Goal: Information Seeking & Learning: Learn about a topic

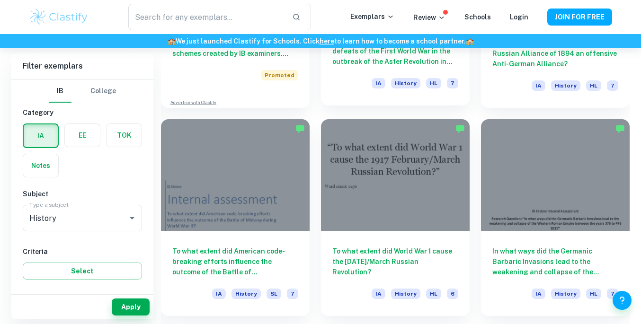
scroll to position [831, 0]
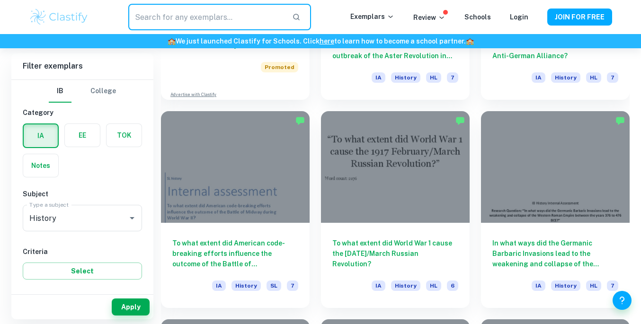
click at [212, 19] on input "text" at bounding box center [206, 17] width 156 height 26
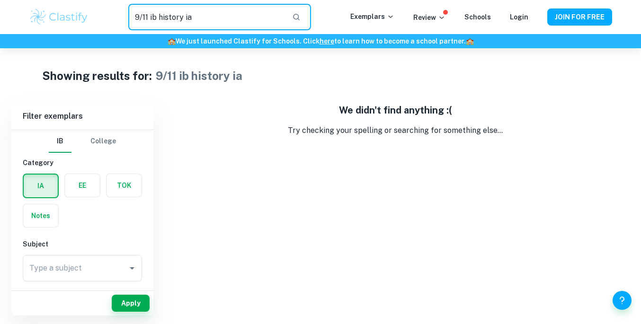
drag, startPoint x: 214, startPoint y: 22, endPoint x: 152, endPoint y: 18, distance: 61.6
click at [152, 18] on input "9/11 ib history ia" at bounding box center [206, 17] width 156 height 26
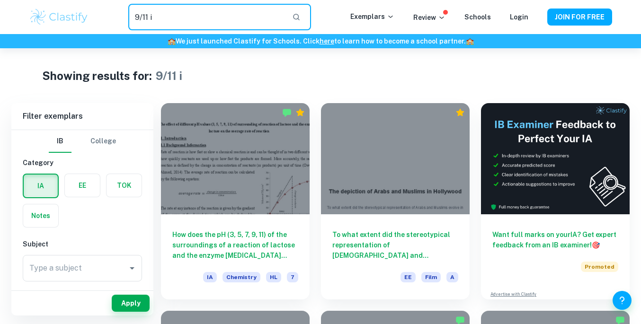
click at [171, 17] on input "9/11 i" at bounding box center [206, 17] width 156 height 26
type input "9/11"
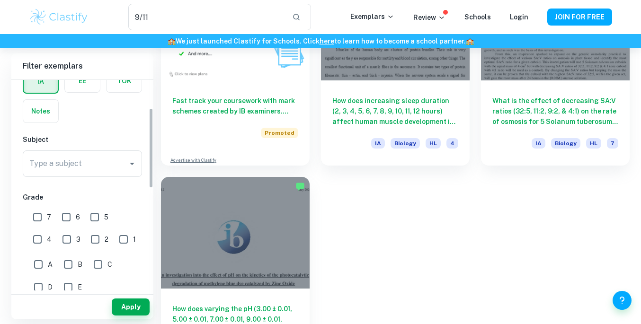
scroll to position [78, 0]
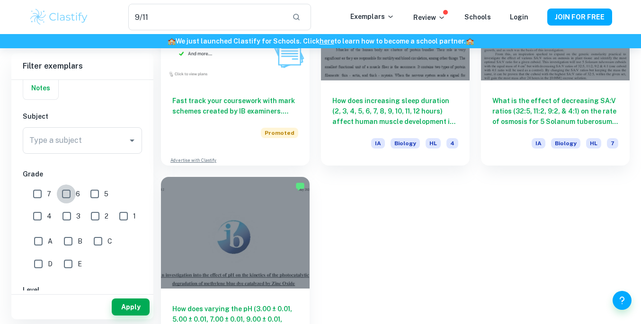
click at [74, 195] on input "6" at bounding box center [66, 194] width 19 height 19
checkbox input "true"
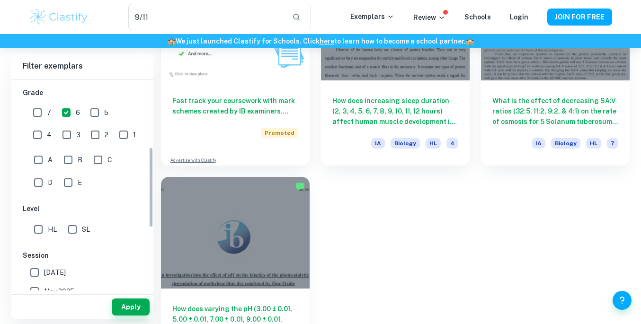
scroll to position [176, 0]
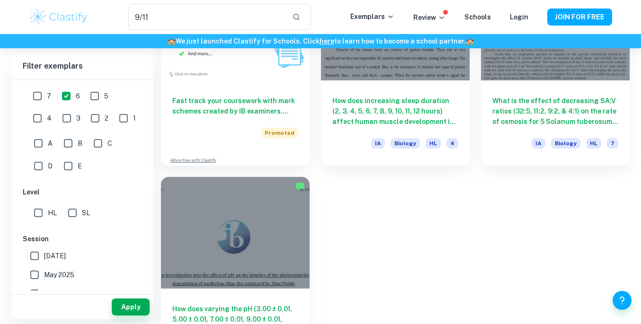
click at [48, 213] on span "HL" at bounding box center [52, 213] width 9 height 10
click at [48, 213] on input "HL" at bounding box center [38, 212] width 19 height 19
checkbox input "true"
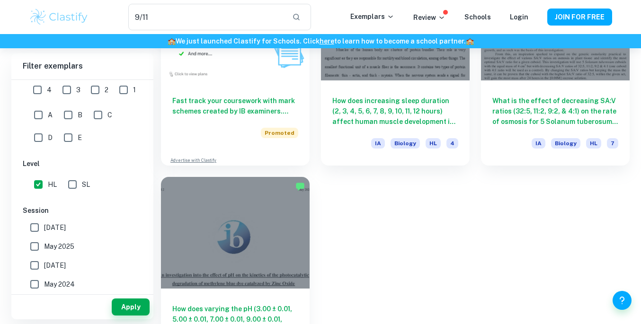
click at [66, 229] on span "[DATE]" at bounding box center [55, 227] width 22 height 10
click at [44, 229] on input "[DATE]" at bounding box center [34, 227] width 19 height 19
checkbox input "true"
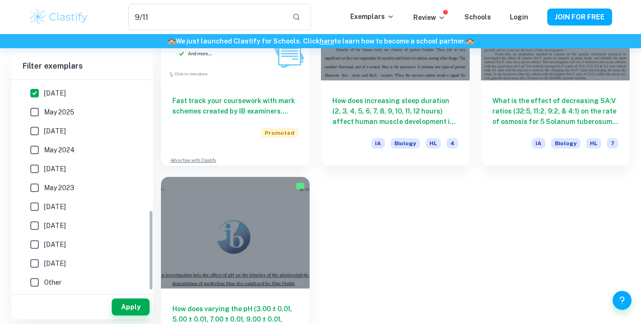
scroll to position [340, 0]
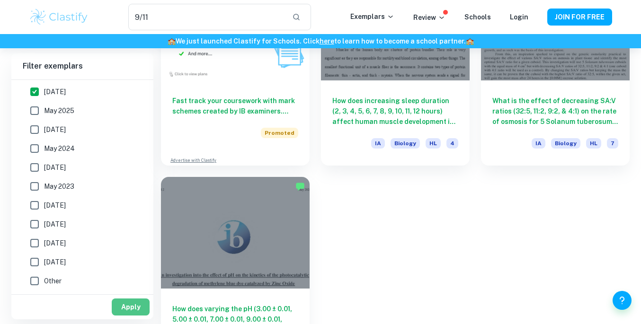
click at [130, 314] on button "Apply" at bounding box center [131, 307] width 38 height 17
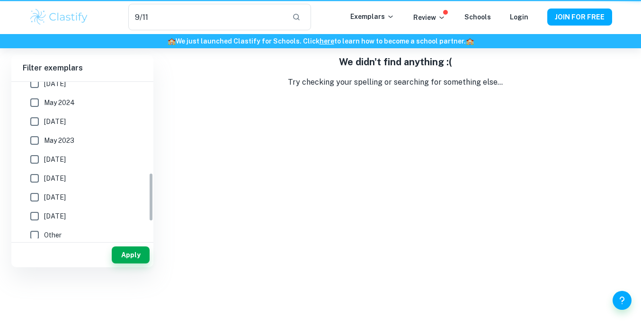
scroll to position [292, 0]
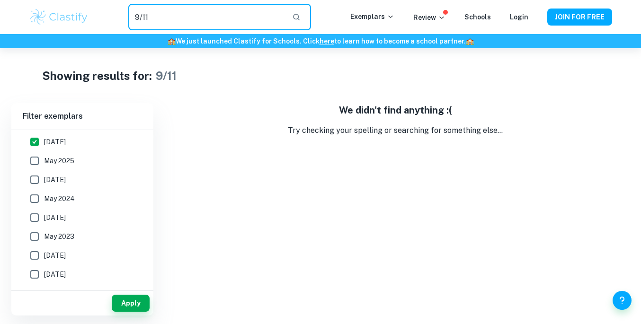
drag, startPoint x: 153, startPoint y: 22, endPoint x: 134, endPoint y: 22, distance: 19.4
click at [134, 22] on input "9/11" at bounding box center [206, 17] width 156 height 26
type input "[DATE]"
